Goal: Complete application form

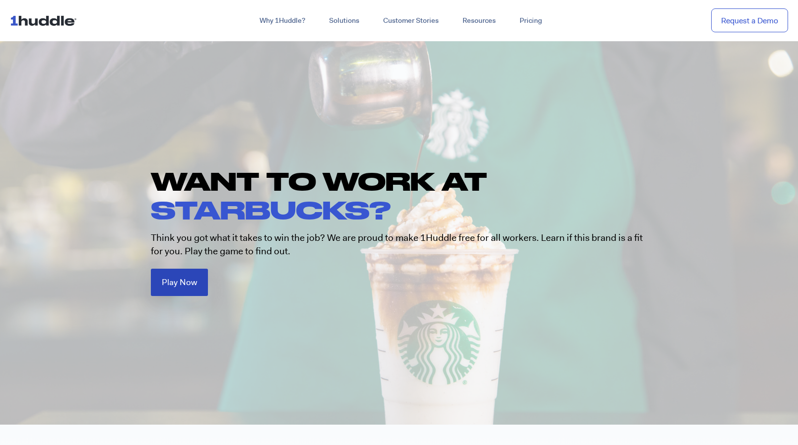
click at [198, 286] on link "Play Now" at bounding box center [179, 282] width 57 height 27
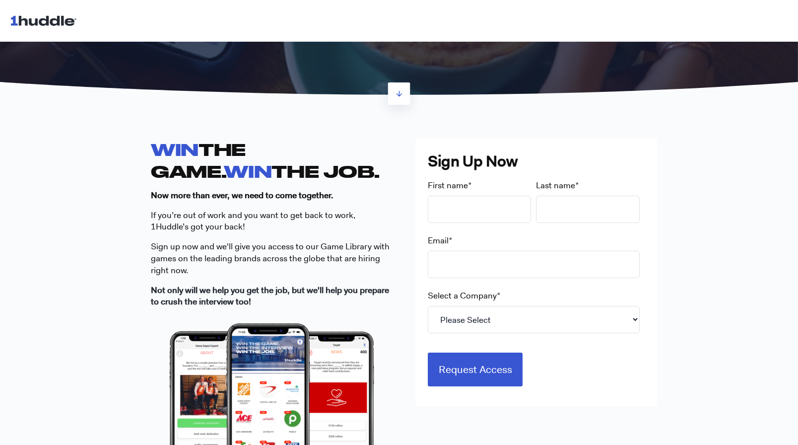
scroll to position [209, 0]
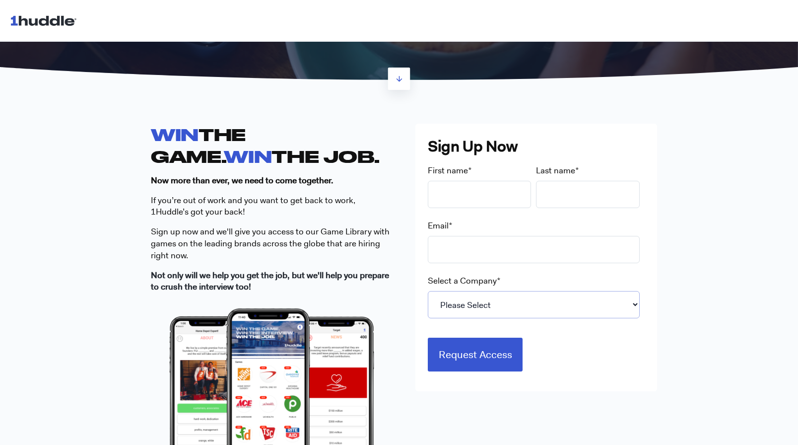
click at [457, 292] on select "Please Select 7-Eleven Ace Hardware Albertsons Companies ALDI Amazon Aveanna He…" at bounding box center [534, 304] width 212 height 27
select select "Starbucks"
click at [428, 291] on select "Please Select 7-Eleven Ace Hardware Albertsons Companies ALDI Amazon Aveanna He…" at bounding box center [534, 304] width 212 height 27
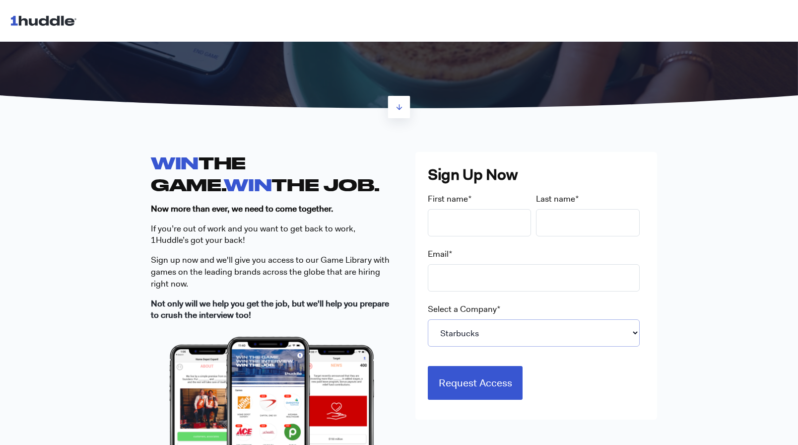
scroll to position [192, 0]
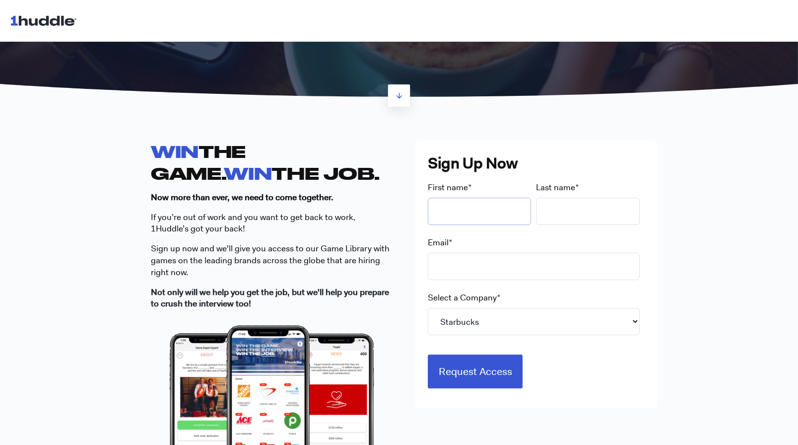
click at [470, 204] on input "First name *" at bounding box center [480, 211] width 104 height 27
type input "[PERSON_NAME]"
click at [611, 215] on input "Last name *" at bounding box center [588, 211] width 104 height 27
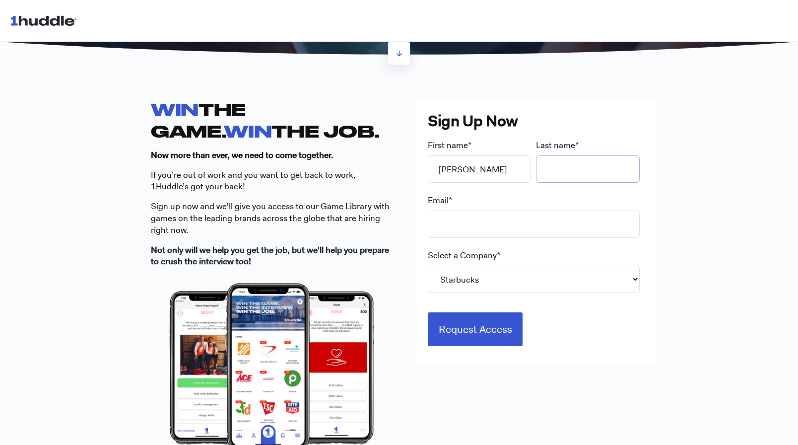
scroll to position [233, 0]
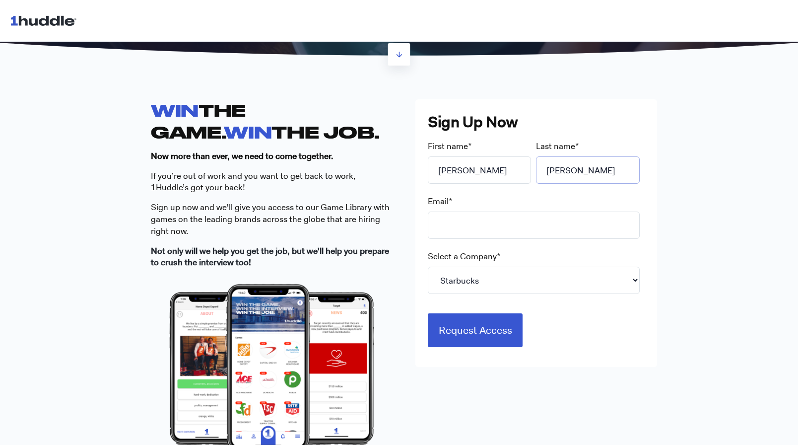
type input "[PERSON_NAME]"
click at [532, 244] on fieldset "Email *" at bounding box center [536, 223] width 217 height 55
click at [527, 232] on input "Email *" at bounding box center [534, 224] width 212 height 27
type input "[EMAIL_ADDRESS][DOMAIN_NAME]"
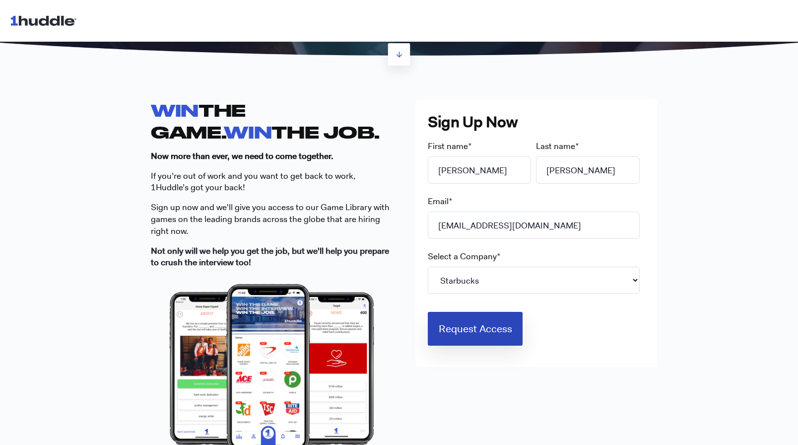
click at [484, 331] on input "Request Access" at bounding box center [475, 329] width 95 height 34
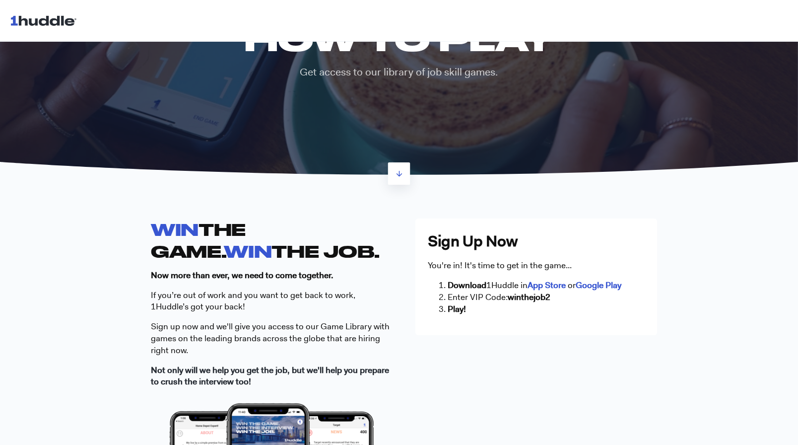
scroll to position [0, 0]
